Goal: Information Seeking & Learning: Learn about a topic

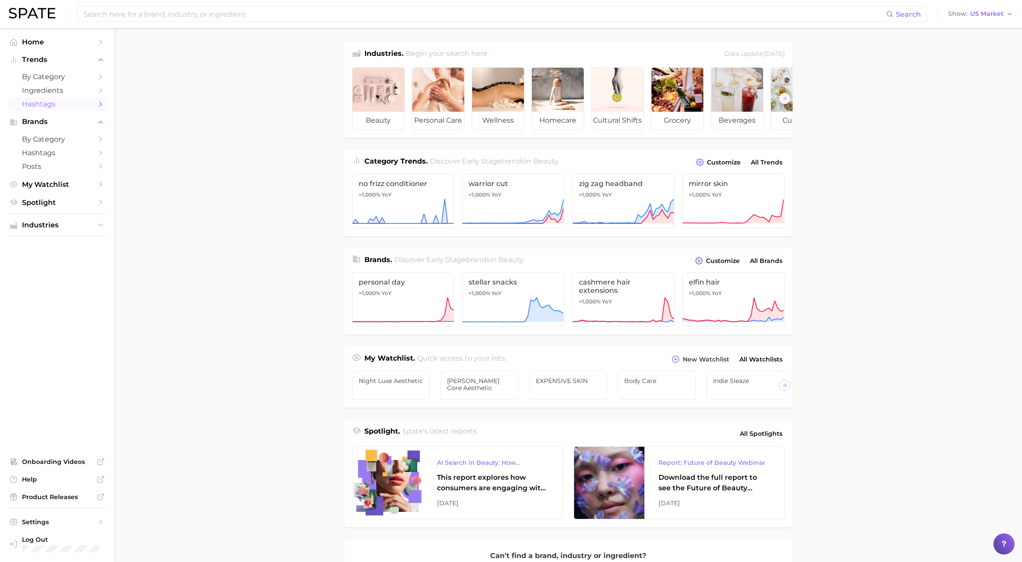
click at [74, 101] on span "Hashtags" at bounding box center [57, 104] width 70 height 8
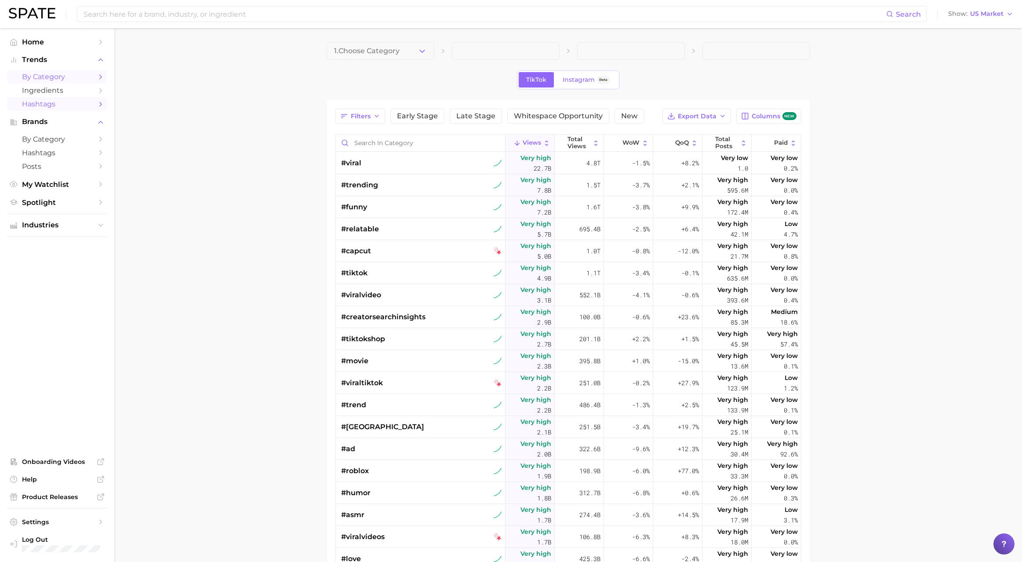
click at [46, 74] on span "by Category" at bounding box center [57, 77] width 70 height 8
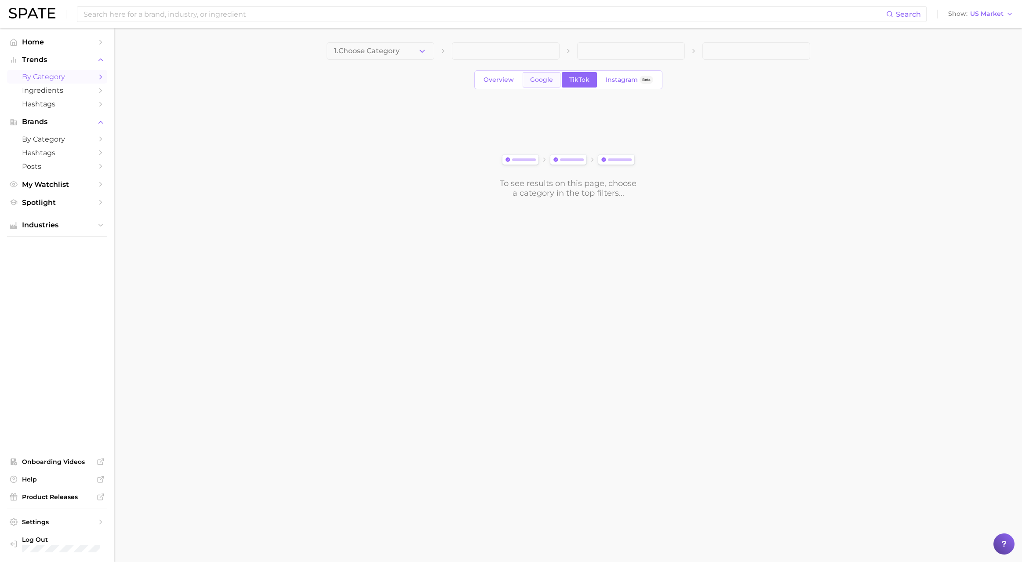
click at [543, 83] on span "Google" at bounding box center [541, 79] width 23 height 7
click at [502, 80] on span "Overview" at bounding box center [499, 79] width 30 height 7
click at [51, 90] on span "Ingredients" at bounding box center [57, 90] width 70 height 8
click at [51, 139] on span "by Category" at bounding box center [57, 139] width 70 height 8
click at [66, 73] on span "by Category" at bounding box center [57, 77] width 70 height 8
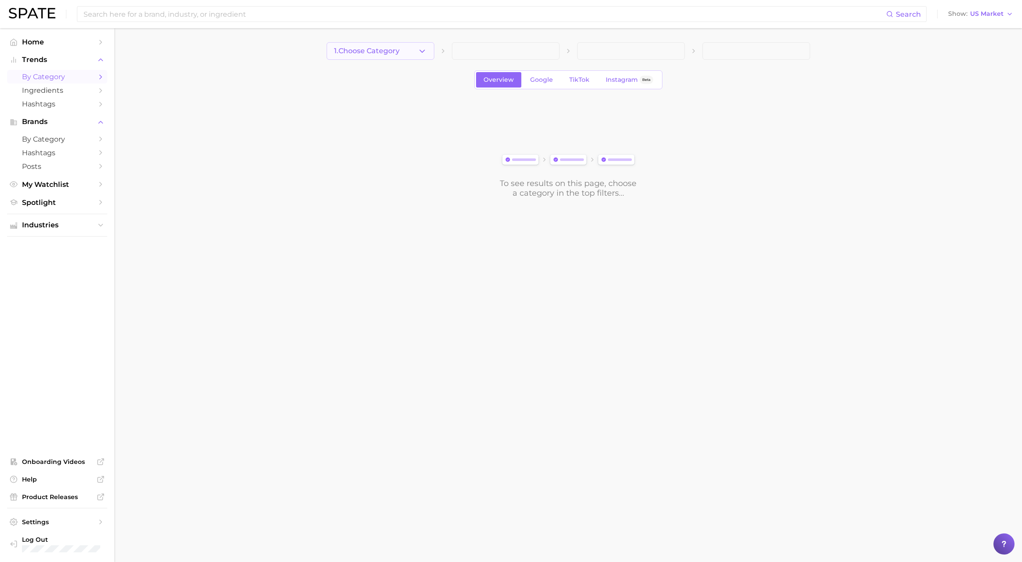
click at [388, 55] on button "1. Choose Category" at bounding box center [381, 51] width 108 height 18
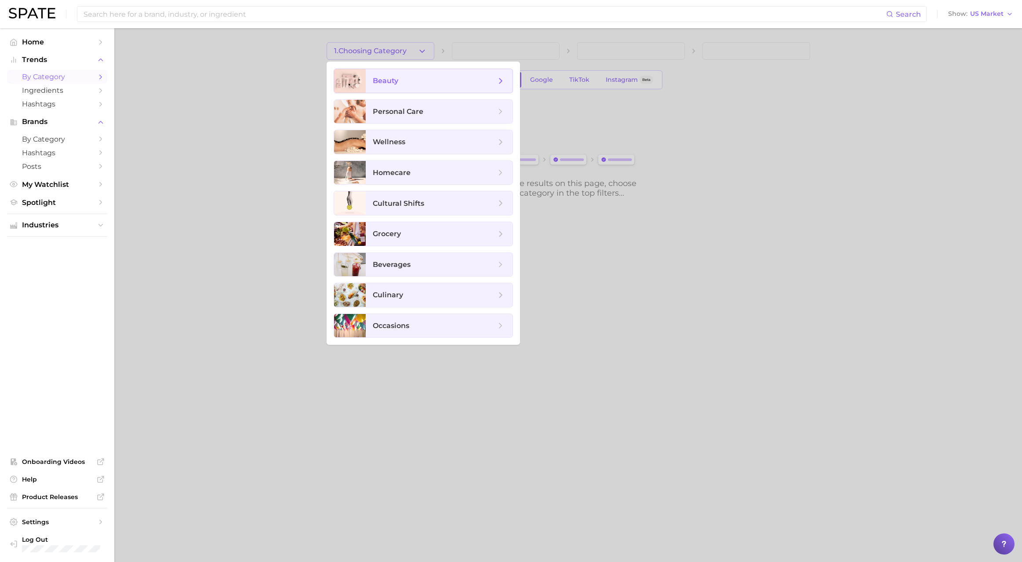
click at [424, 81] on span "beauty" at bounding box center [434, 81] width 123 height 10
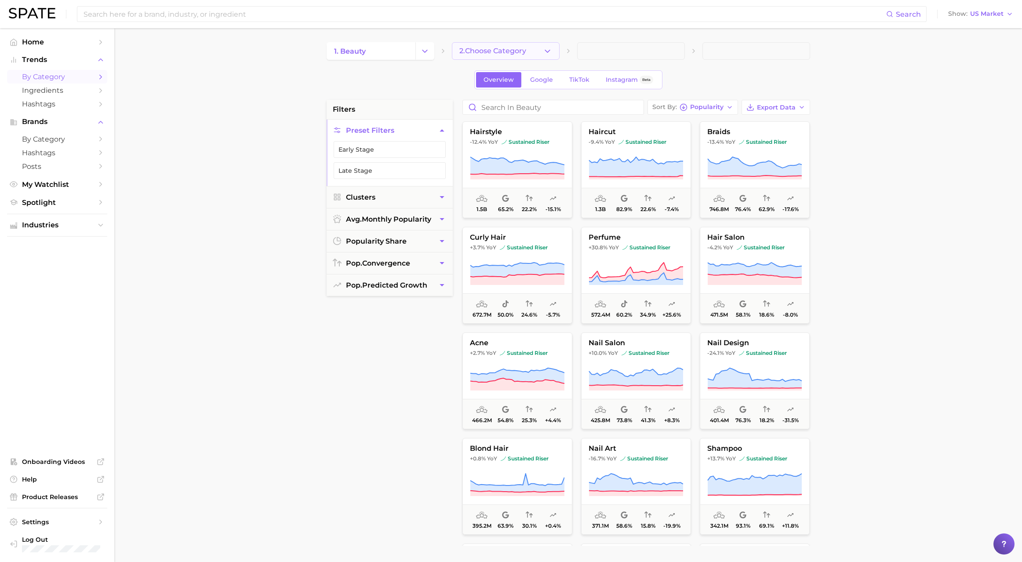
click at [508, 49] on span "2. Choose Category" at bounding box center [492, 51] width 67 height 8
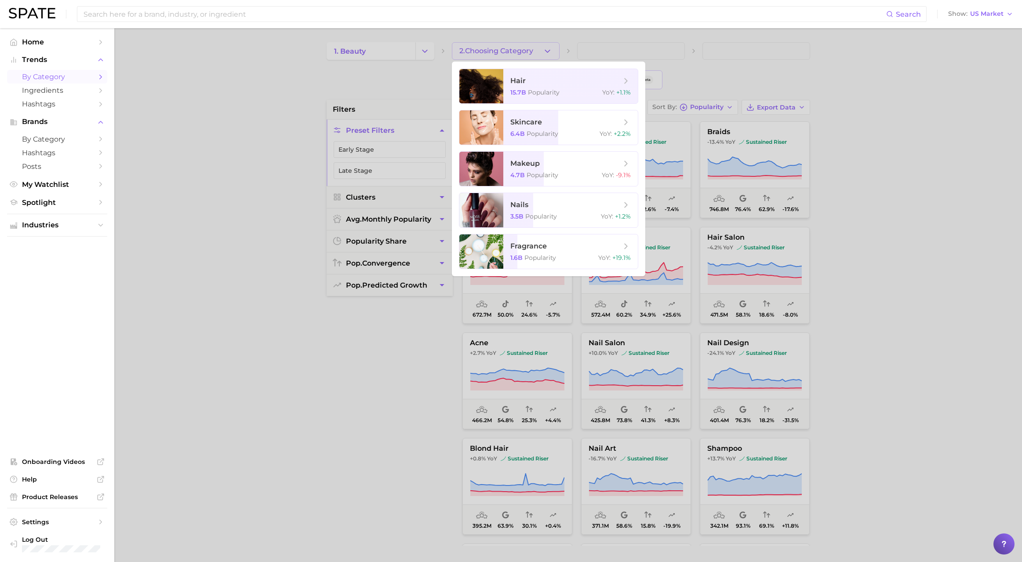
click at [391, 66] on div at bounding box center [511, 281] width 1022 height 562
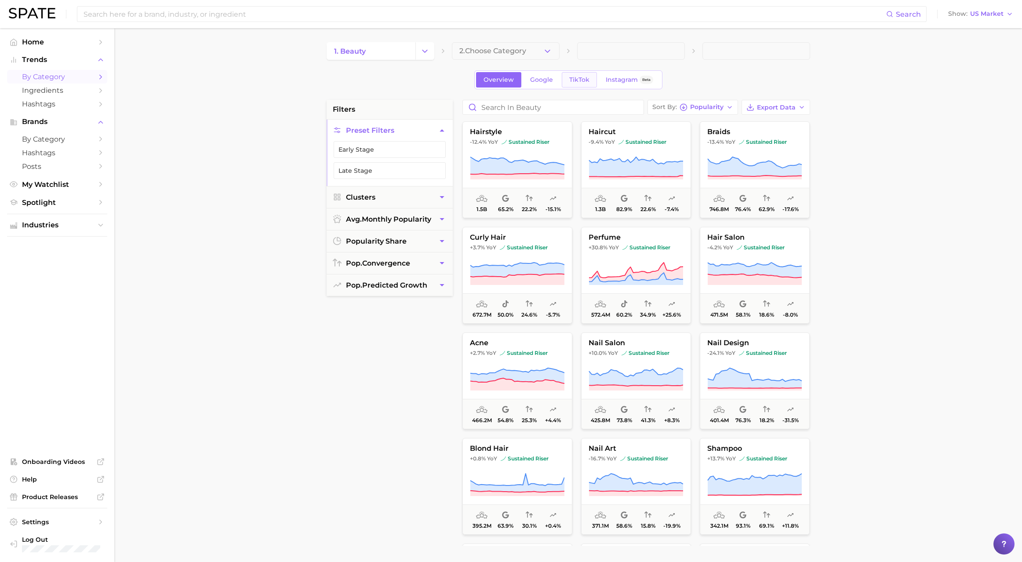
click at [586, 85] on link "TikTok" at bounding box center [579, 79] width 35 height 15
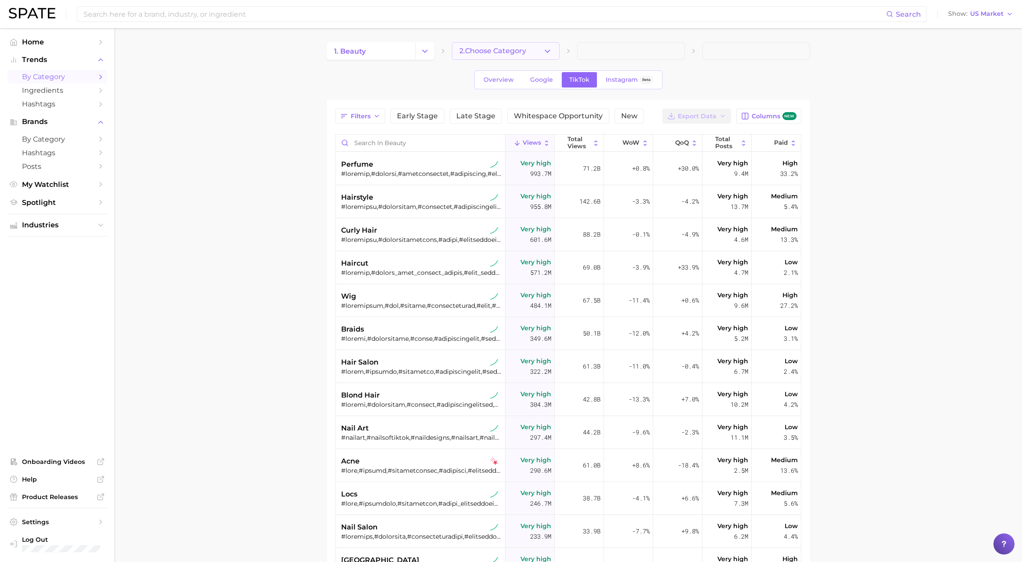
click at [504, 42] on button "2. Choose Category" at bounding box center [506, 51] width 108 height 18
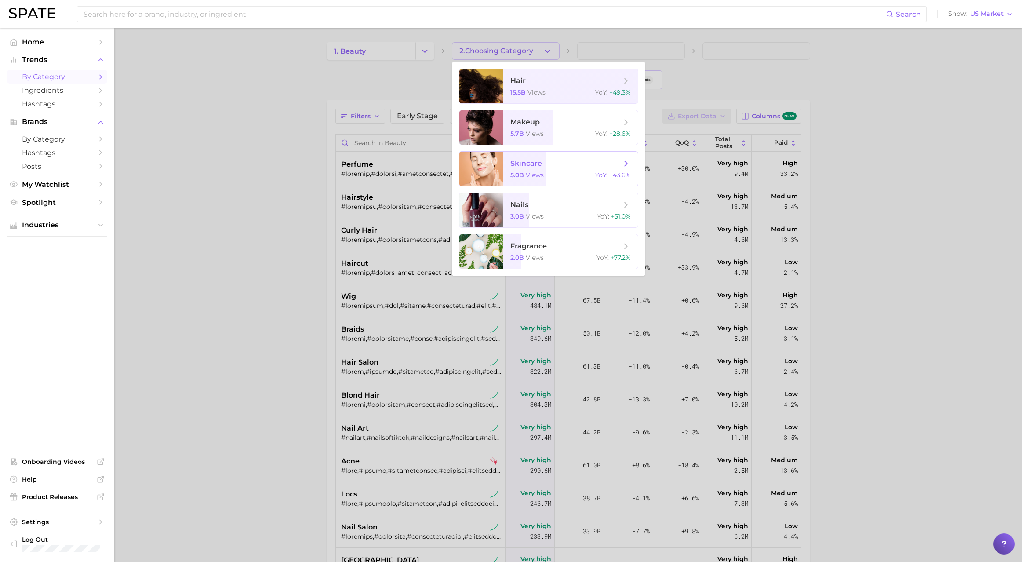
click at [521, 175] on span "5.0b" at bounding box center [517, 175] width 14 height 8
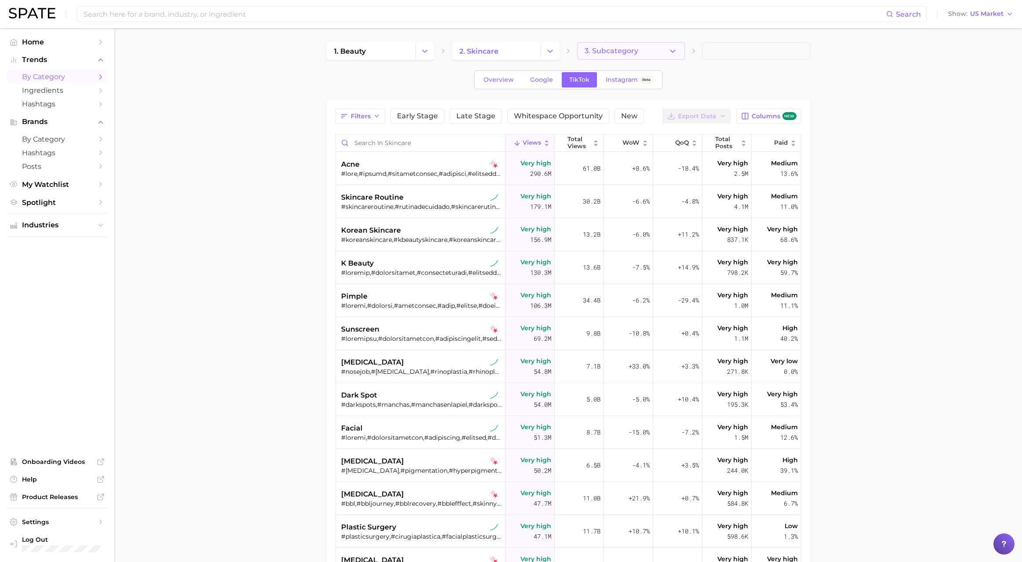
click at [657, 52] on button "3. Subcategory" at bounding box center [631, 51] width 108 height 18
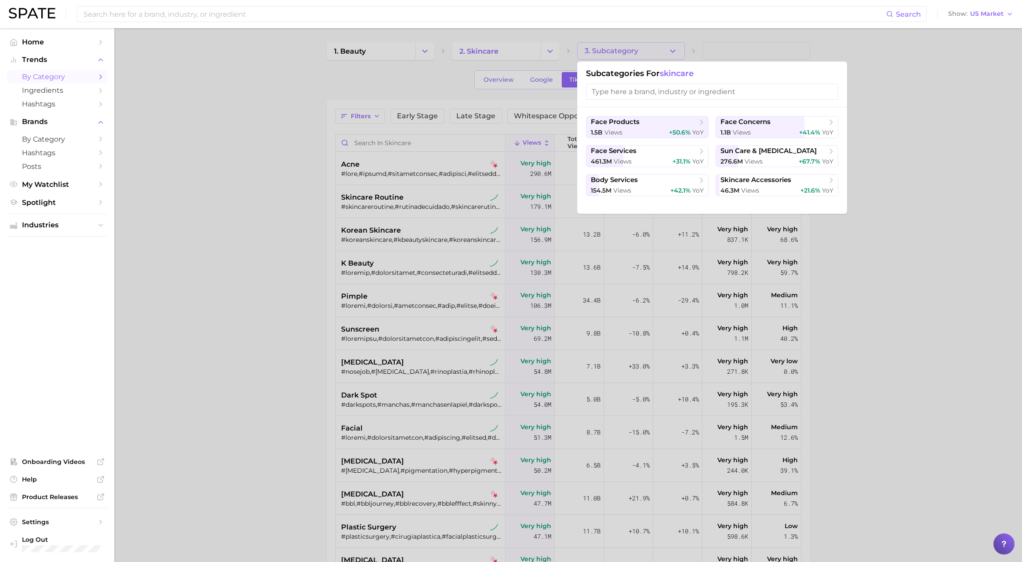
click at [870, 117] on div at bounding box center [511, 281] width 1022 height 562
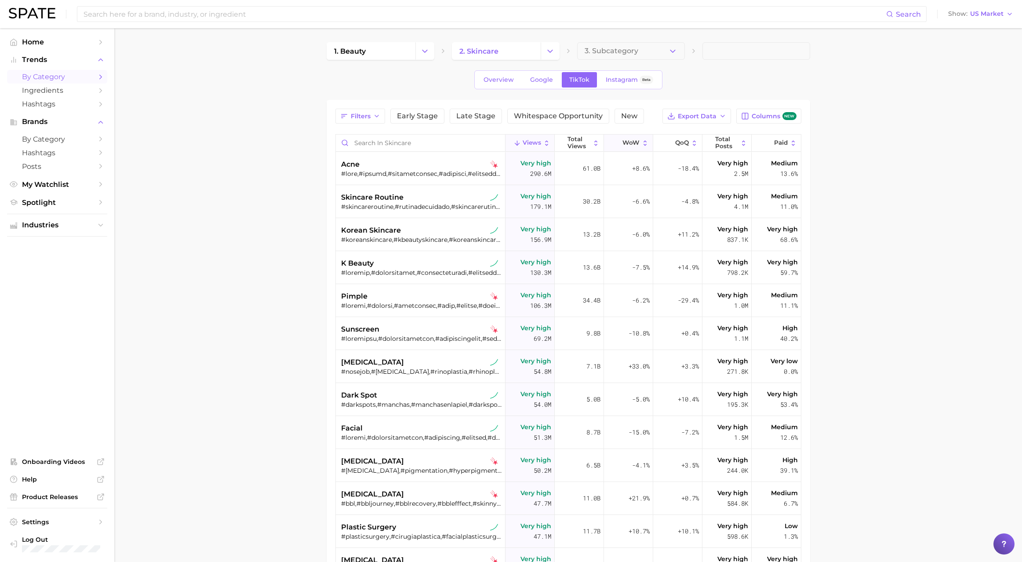
click at [631, 138] on button "WoW" at bounding box center [628, 143] width 49 height 17
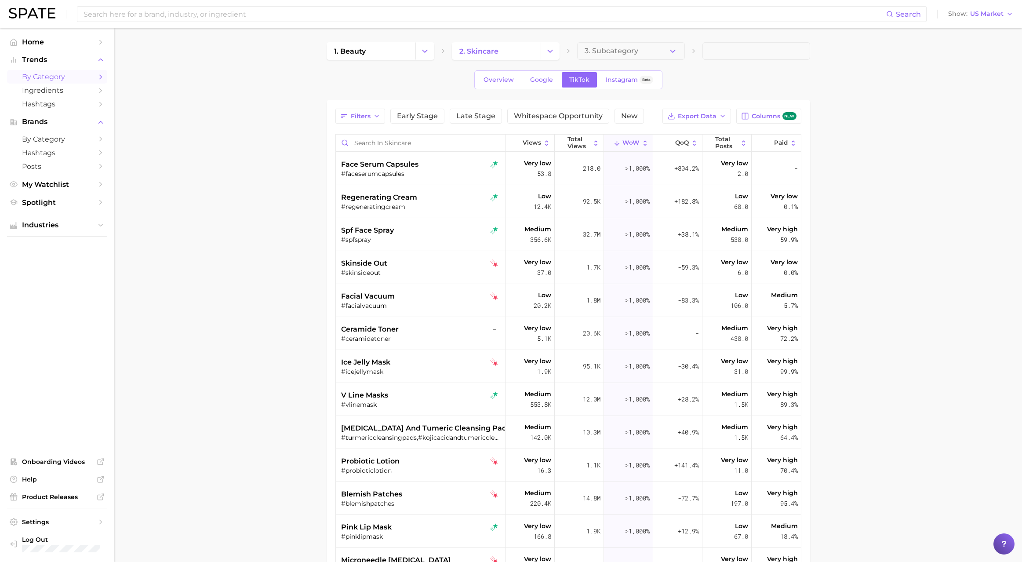
click at [640, 62] on div "1. beauty 2. skincare 3. Subcategory Overview Google TikTok Instagram Beta Filt…" at bounding box center [569, 373] width 484 height 662
click at [627, 50] on span "3. Subcategory" at bounding box center [612, 51] width 54 height 8
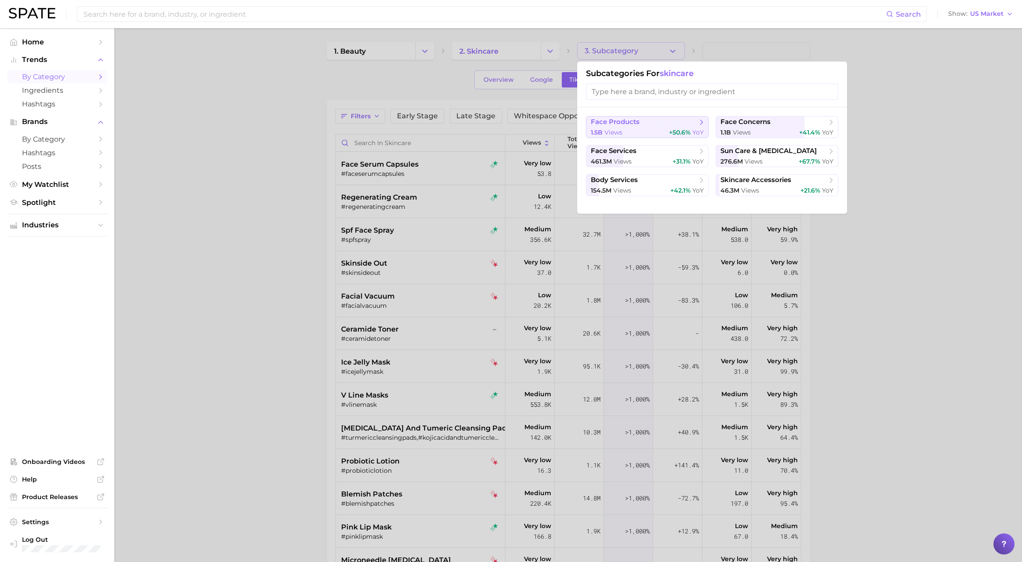
click at [615, 126] on span "face products" at bounding box center [615, 122] width 49 height 8
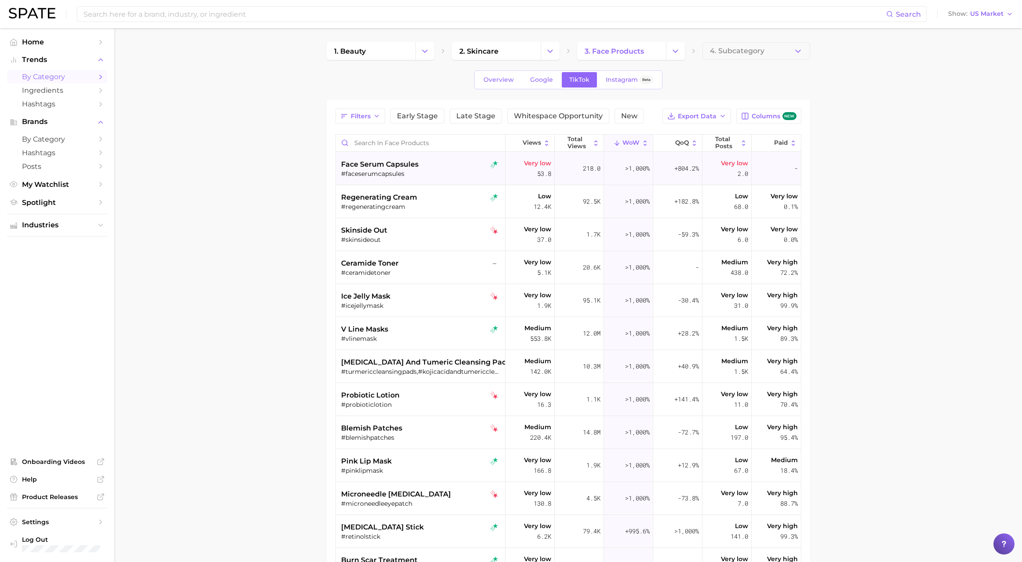
click at [446, 163] on div "face serum capsules" at bounding box center [421, 164] width 161 height 11
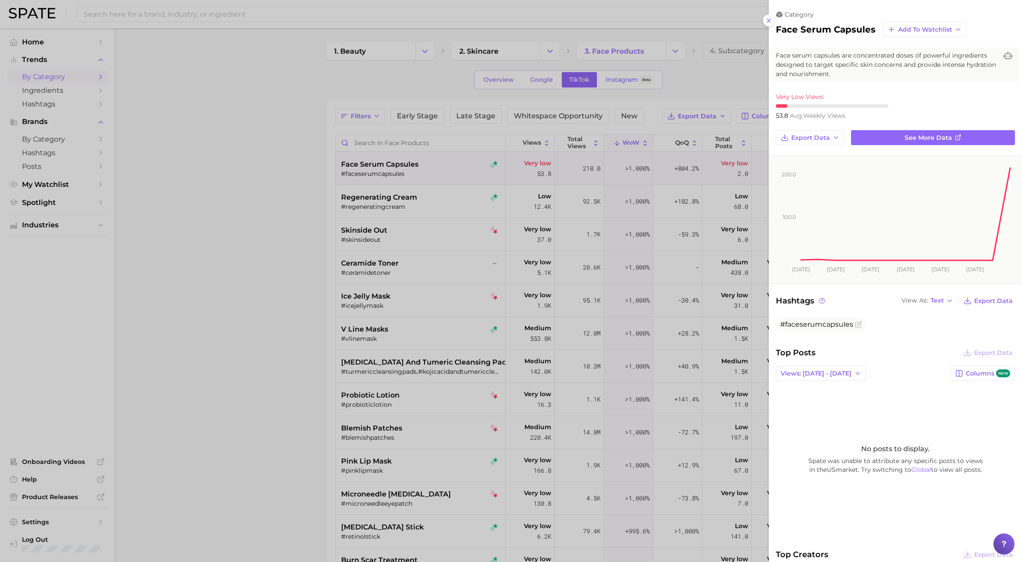
click at [673, 103] on div at bounding box center [511, 281] width 1022 height 562
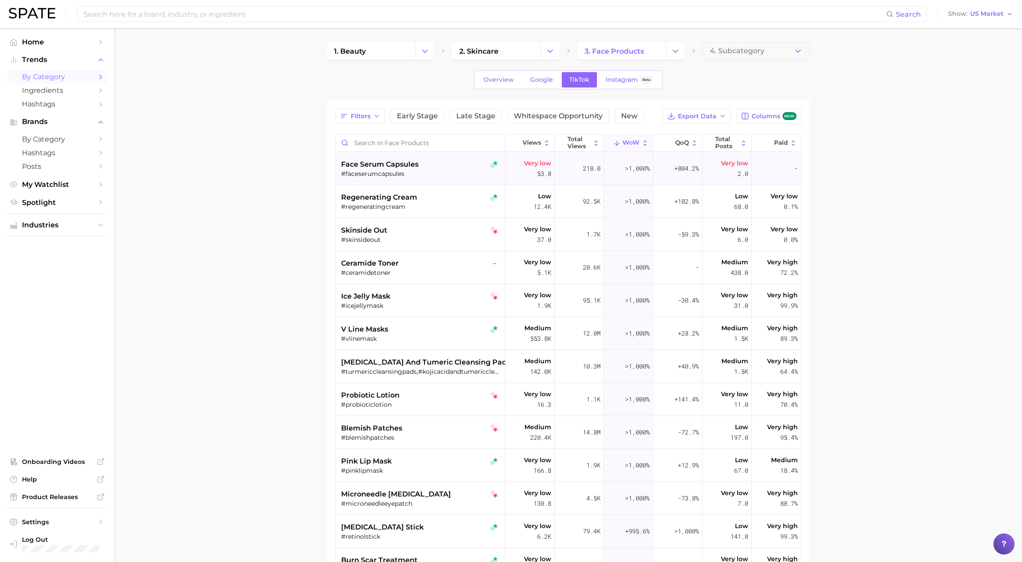
click at [588, 166] on span "218.0" at bounding box center [592, 168] width 18 height 11
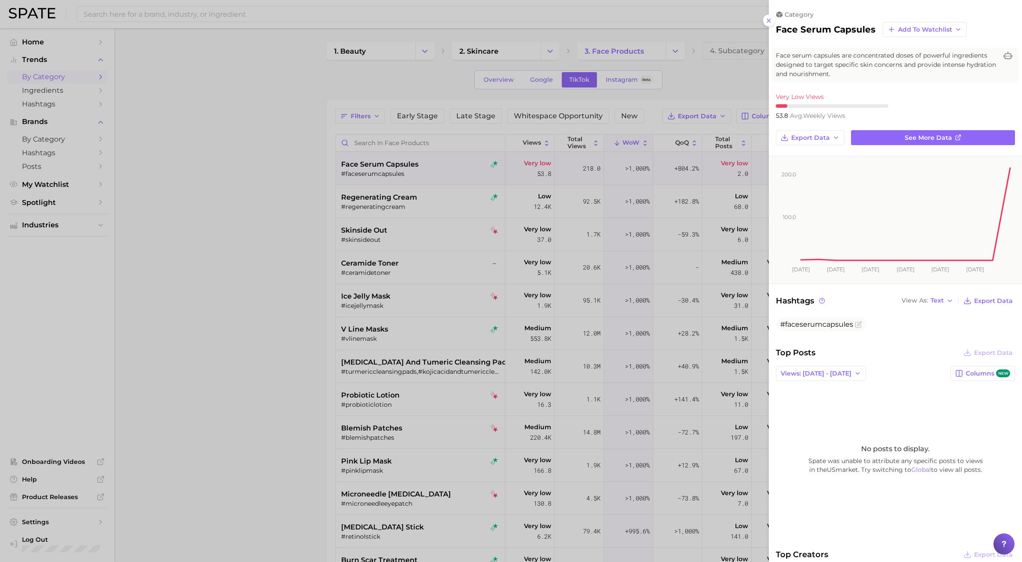
click at [560, 170] on div at bounding box center [511, 281] width 1022 height 562
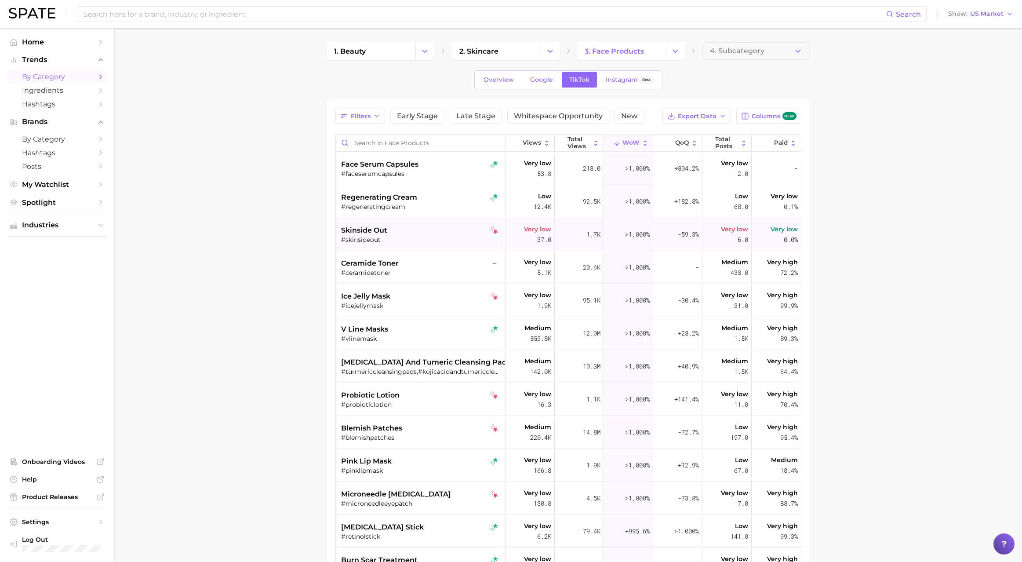
click at [437, 243] on div "#skinsideout" at bounding box center [421, 240] width 161 height 8
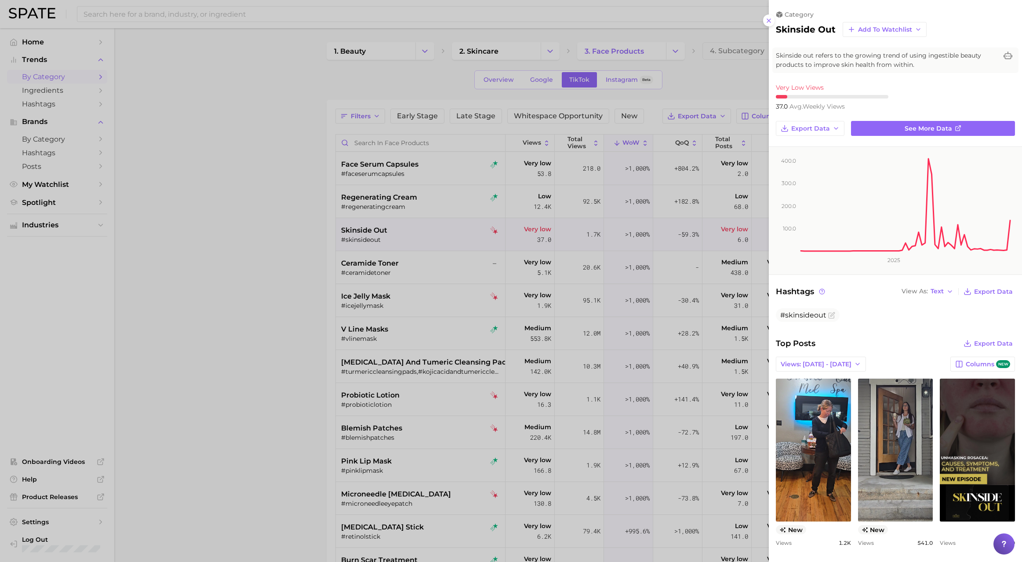
click at [437, 244] on div at bounding box center [511, 281] width 1022 height 562
